Goal: Use online tool/utility: Utilize a website feature to perform a specific function

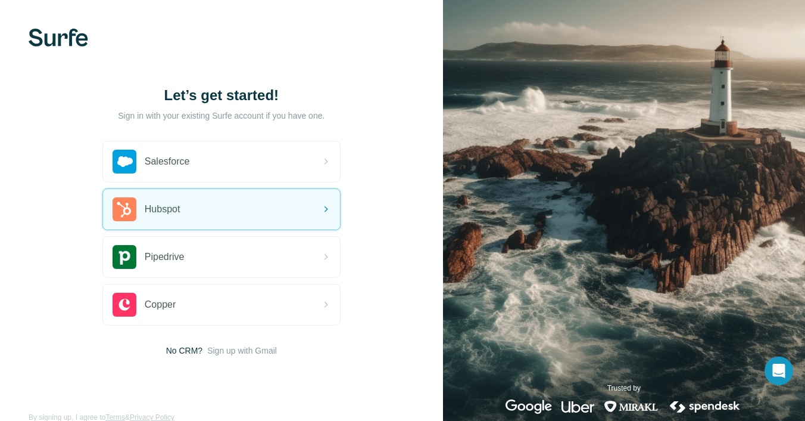
click at [219, 219] on div "Hubspot" at bounding box center [221, 209] width 237 height 41
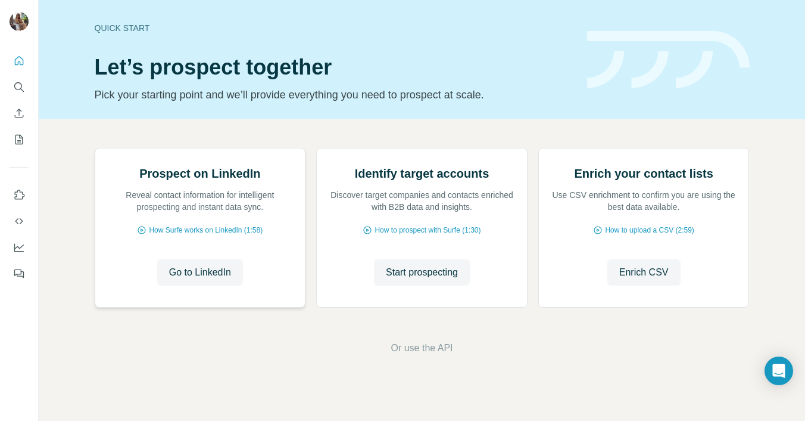
scroll to position [75, 0]
click at [653, 279] on span "Enrich CSV" at bounding box center [643, 272] width 49 height 14
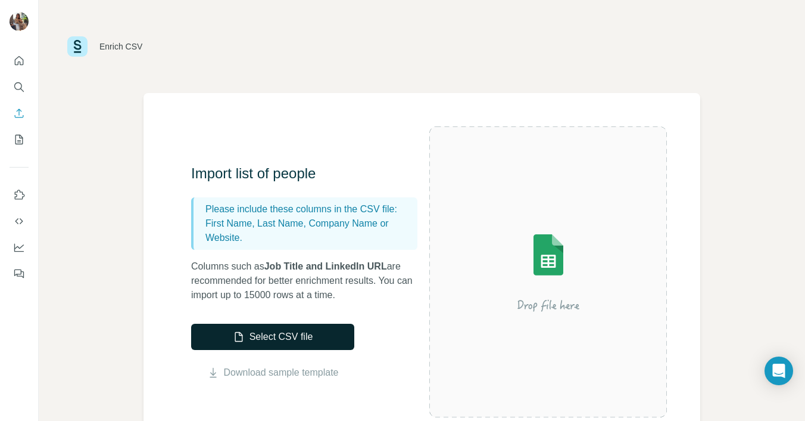
click at [295, 346] on button "Select CSV file" at bounding box center [272, 336] width 163 height 26
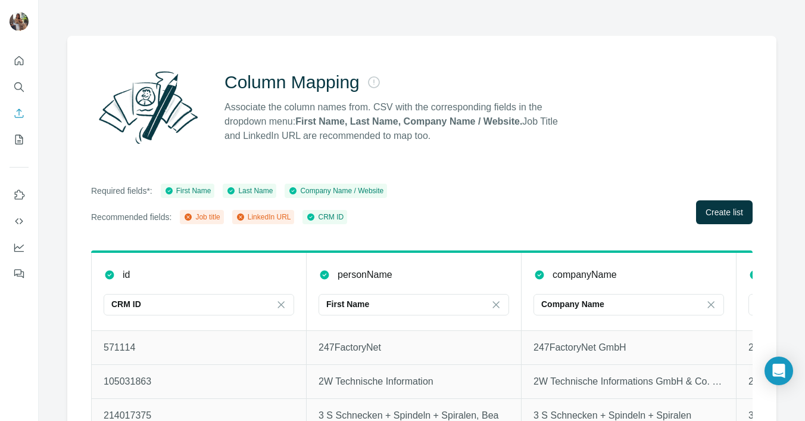
scroll to position [90, 0]
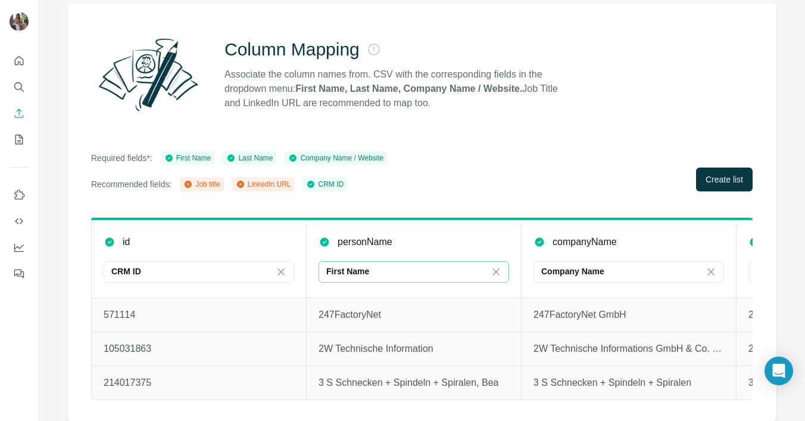
click at [468, 270] on div "First Name" at bounding box center [406, 271] width 161 height 12
click at [478, 248] on th "personName First Name" at bounding box center [414, 258] width 215 height 79
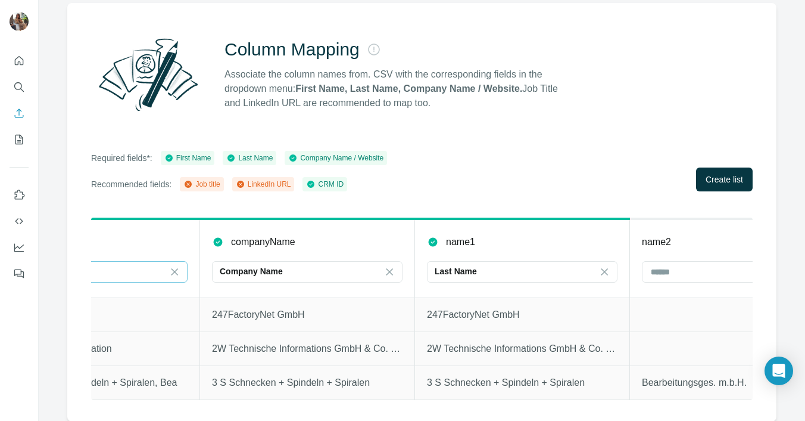
scroll to position [0, 322]
click at [605, 271] on icon at bounding box center [604, 271] width 7 height 7
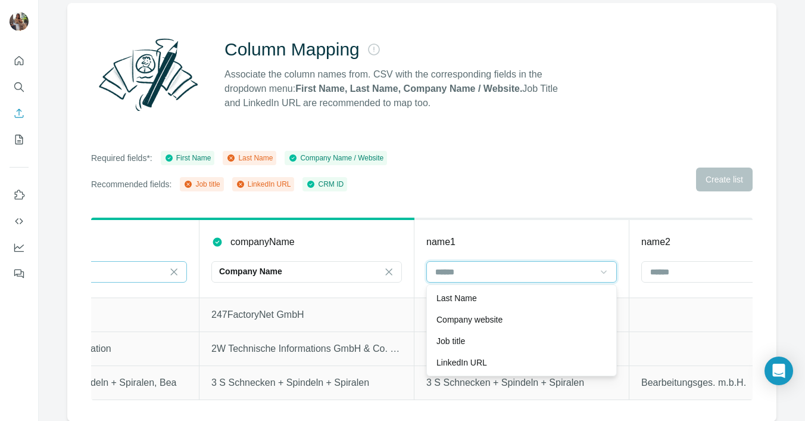
scroll to position [0, 0]
click at [557, 248] on div "name1" at bounding box center [521, 242] width 191 height 14
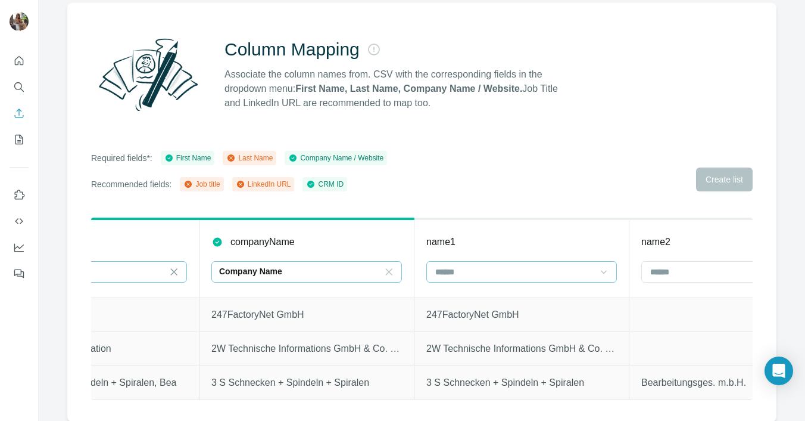
click at [390, 273] on icon at bounding box center [389, 272] width 12 height 12
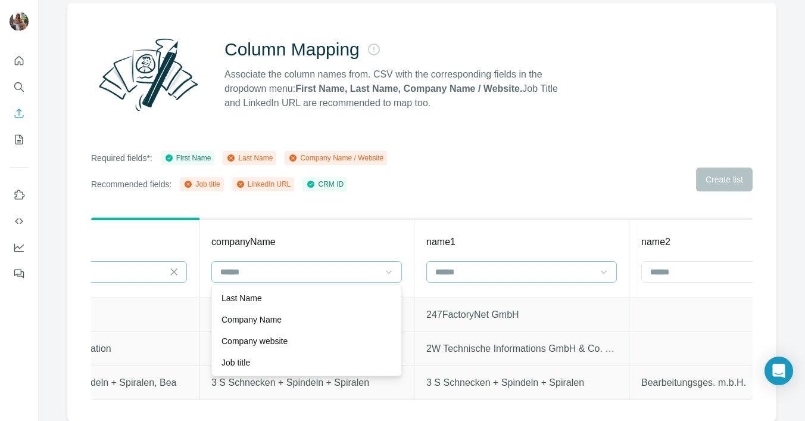
click at [356, 250] on th "companyName" at bounding box center [307, 258] width 215 height 79
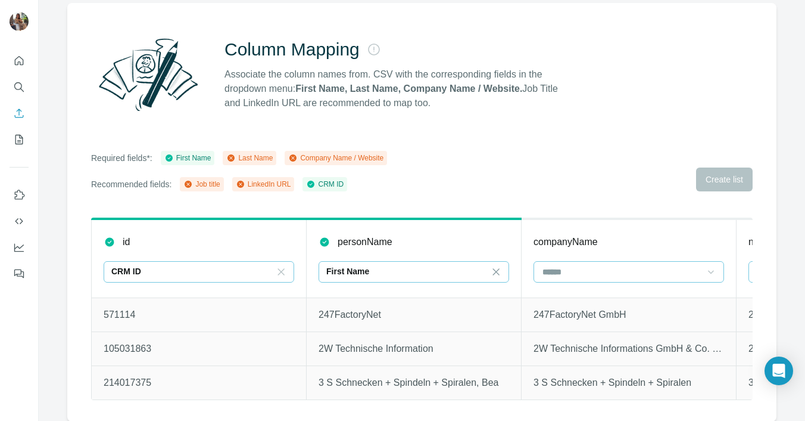
click at [282, 269] on icon at bounding box center [281, 271] width 7 height 7
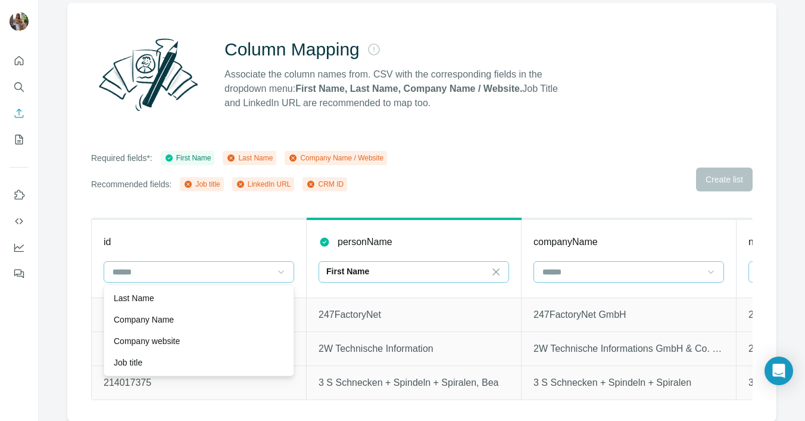
click at [261, 249] on th "id" at bounding box center [199, 258] width 215 height 79
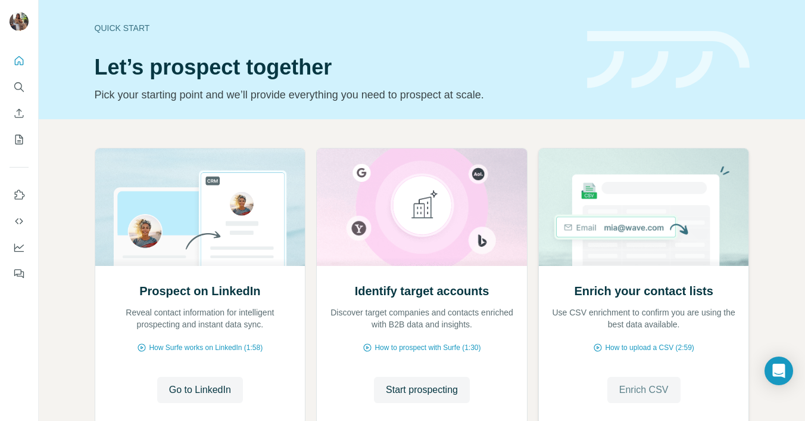
click at [655, 387] on span "Enrich CSV" at bounding box center [643, 389] width 49 height 14
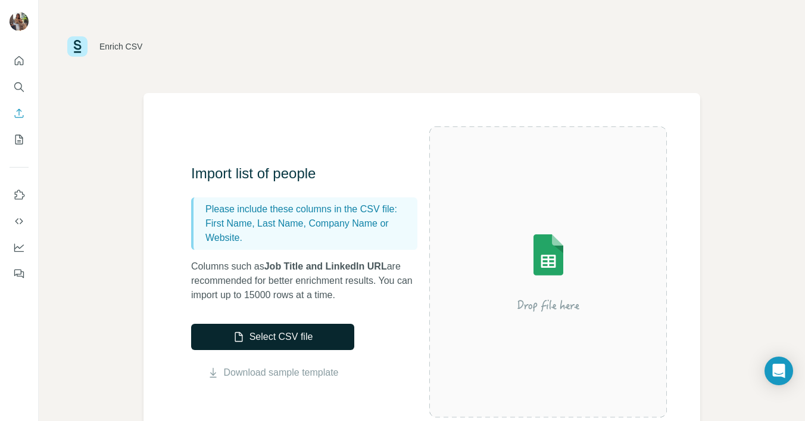
click at [303, 335] on button "Select CSV file" at bounding box center [272, 336] width 163 height 26
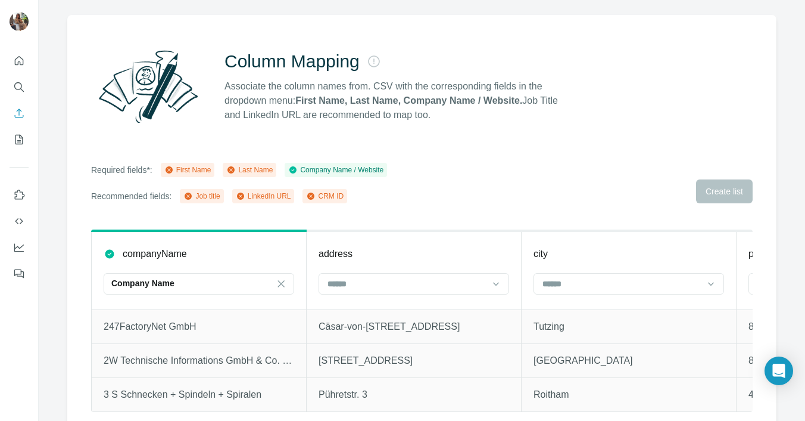
scroll to position [90, 0]
